Goal: Browse casually: Explore the website without a specific task or goal

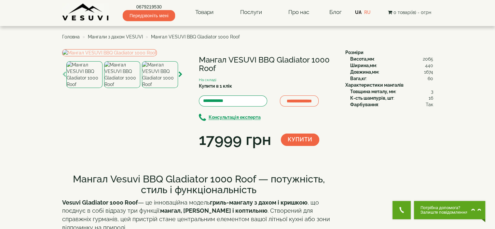
click at [88, 10] on img at bounding box center [85, 12] width 47 height 18
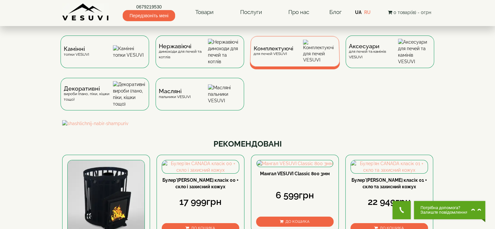
scroll to position [65, 0]
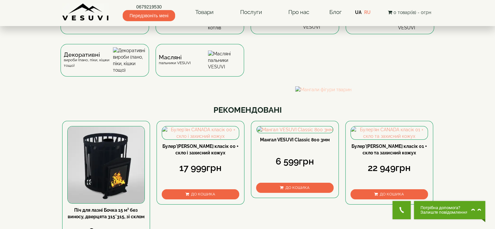
drag, startPoint x: 396, startPoint y: 120, endPoint x: 240, endPoint y: 117, distance: 156.3
click at [250, 93] on img at bounding box center [109, 89] width 371 height 7
drag, startPoint x: 382, startPoint y: 117, endPoint x: 227, endPoint y: 117, distance: 155.0
click at [267, 93] on img at bounding box center [247, 89] width 371 height 7
click at [296, 93] on img at bounding box center [247, 89] width 371 height 7
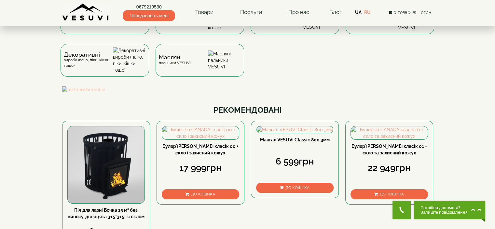
drag, startPoint x: 298, startPoint y: 115, endPoint x: 267, endPoint y: 114, distance: 31.0
click at [277, 93] on img at bounding box center [247, 89] width 371 height 7
drag, startPoint x: 276, startPoint y: 115, endPoint x: 237, endPoint y: 114, distance: 39.4
click at [243, 93] on img at bounding box center [247, 89] width 371 height 7
drag, startPoint x: 245, startPoint y: 113, endPoint x: 206, endPoint y: 113, distance: 39.4
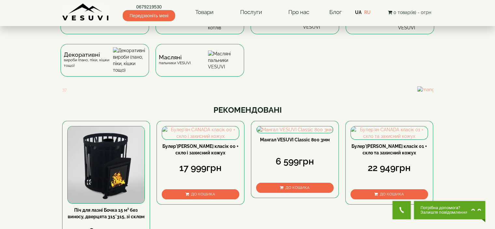
click at [225, 93] on img at bounding box center [231, 89] width 371 height 7
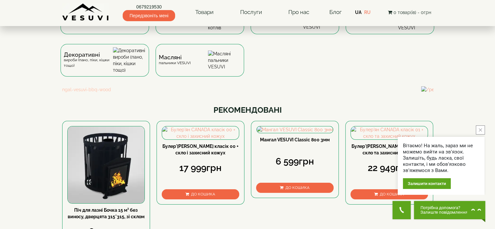
drag, startPoint x: 213, startPoint y: 114, endPoint x: 153, endPoint y: 114, distance: 60.2
click at [196, 93] on img at bounding box center [235, 89] width 371 height 7
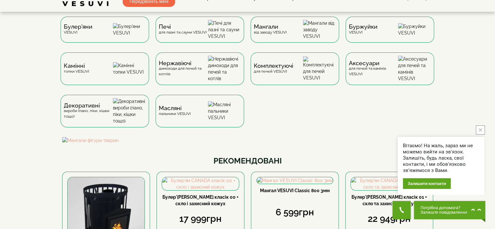
scroll to position [0, 0]
